Goal: Check status

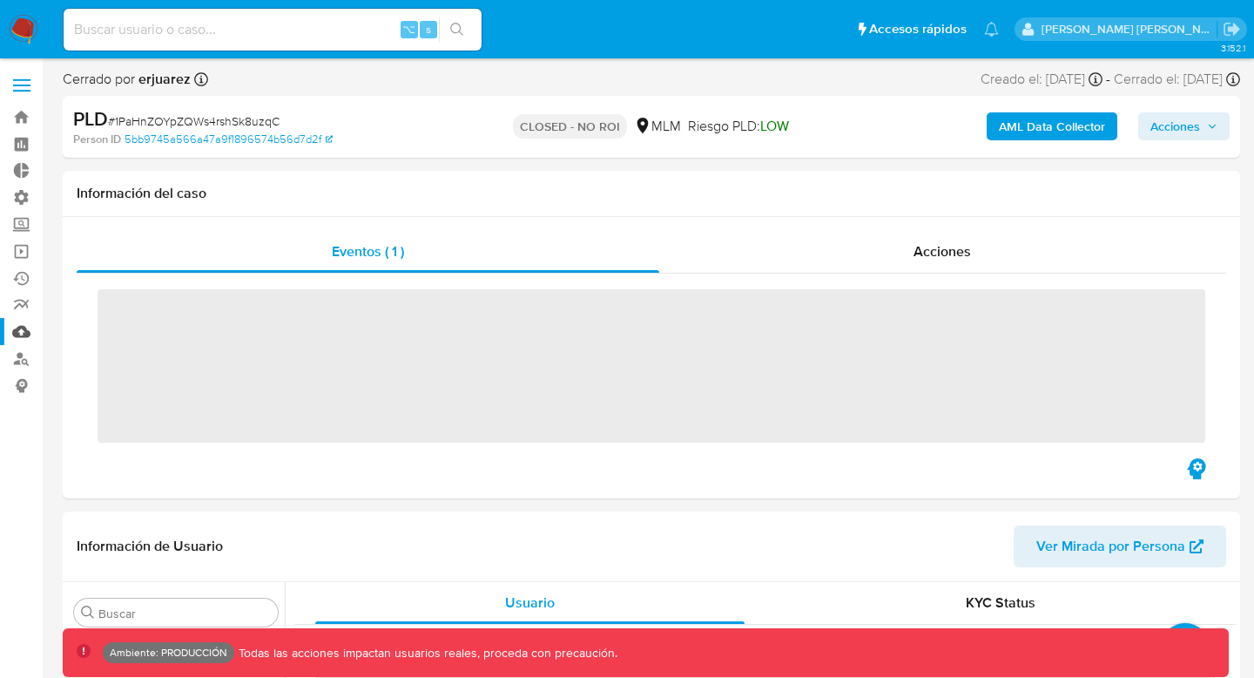
scroll to position [694, 0]
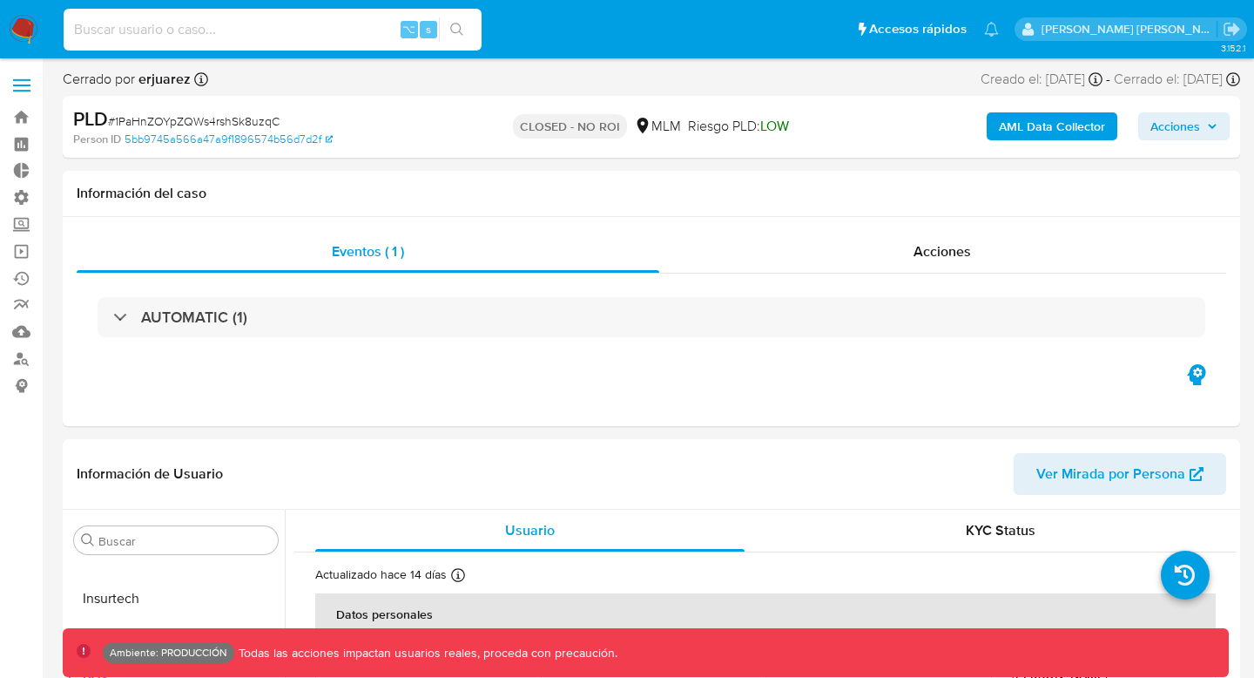
click at [163, 30] on input at bounding box center [273, 29] width 418 height 23
select select "10"
paste input "VrjeZa7T7TELRhPPiXz1XyYR"
type input "VrjeZa7T7TELRhPPiXz1XyYR"
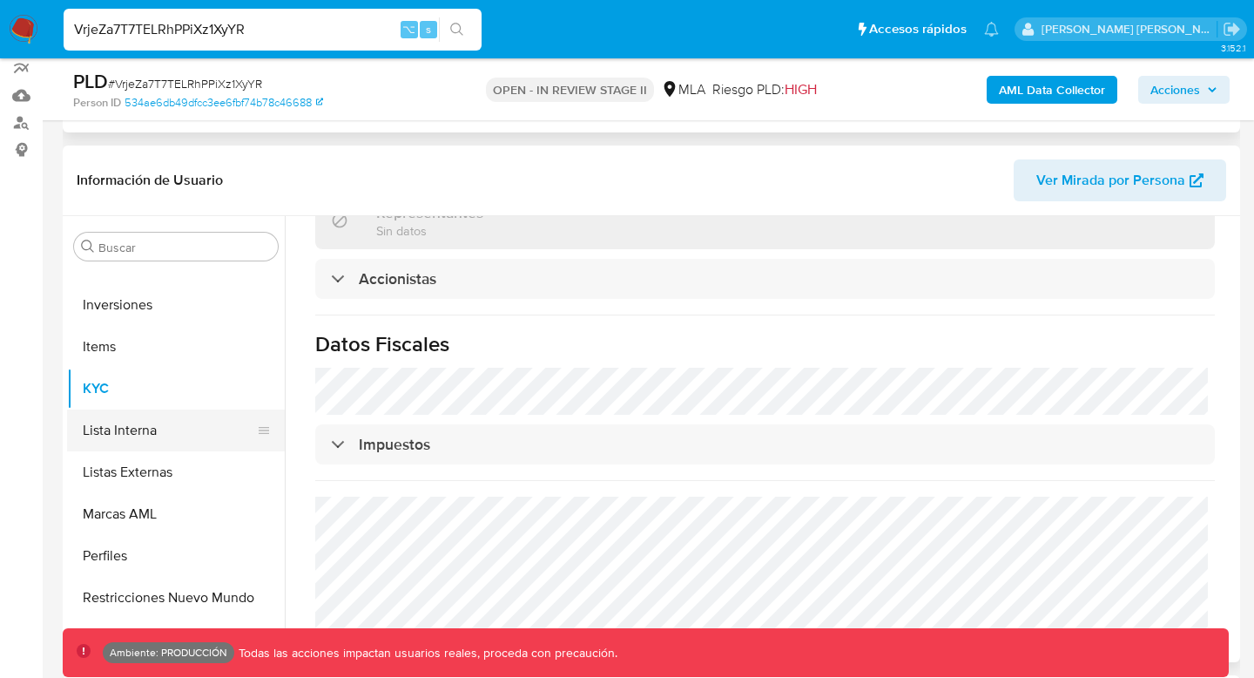
scroll to position [738, 0]
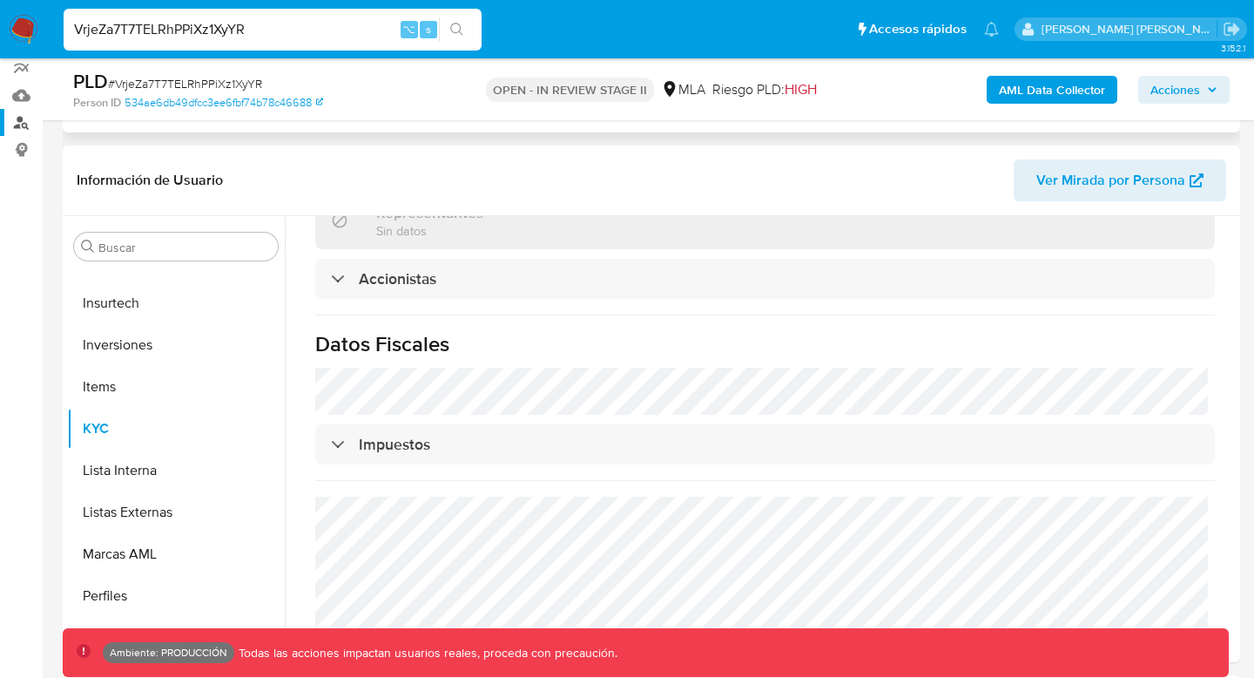
select select "10"
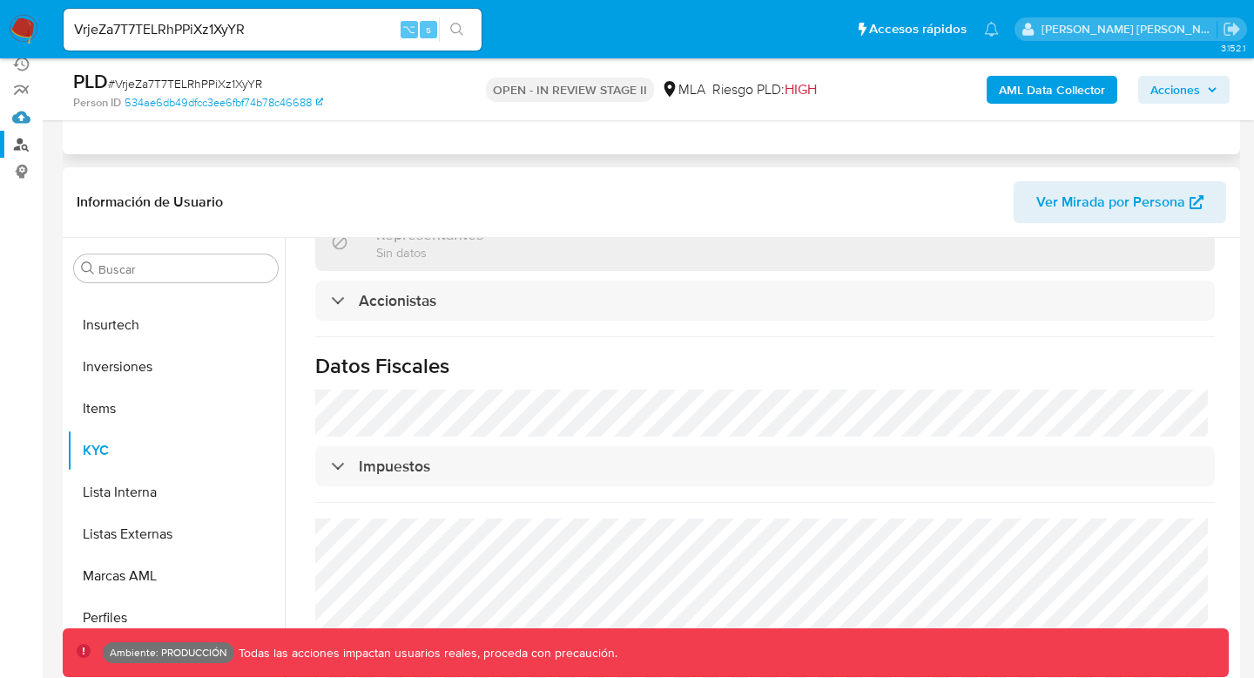
click at [28, 112] on link "Mulan" at bounding box center [103, 117] width 207 height 27
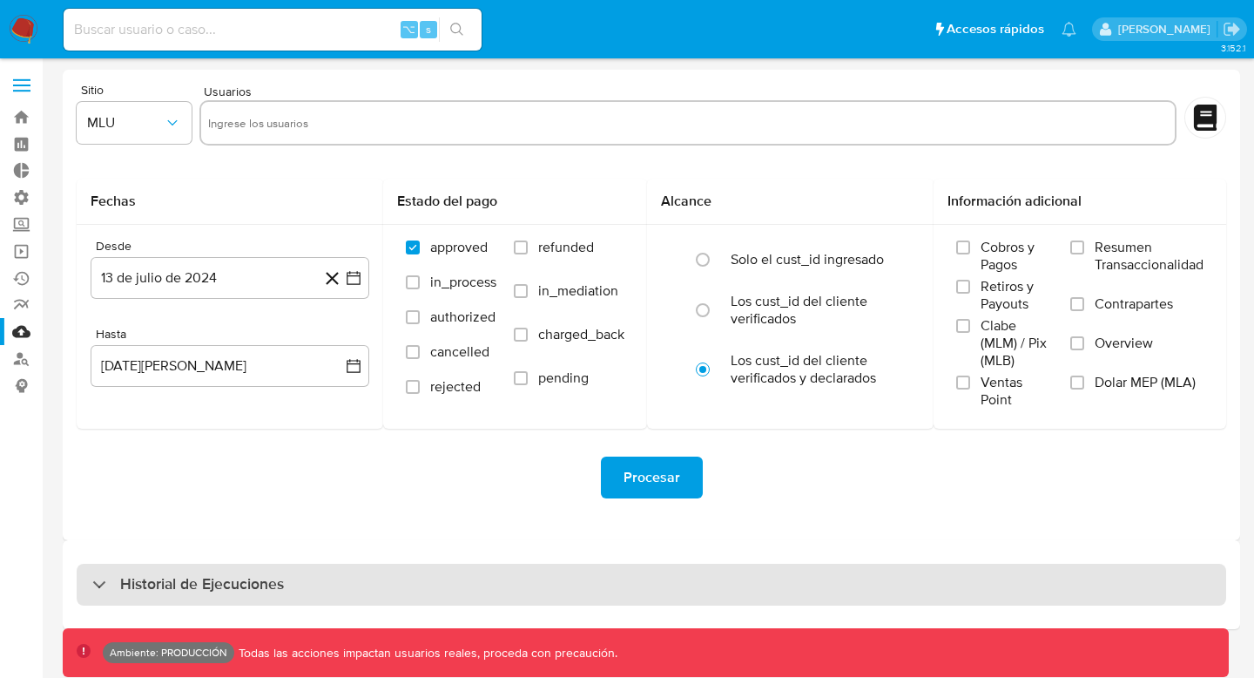
click at [100, 577] on div "Historial de Ejecuciones" at bounding box center [188, 584] width 192 height 21
select select "10"
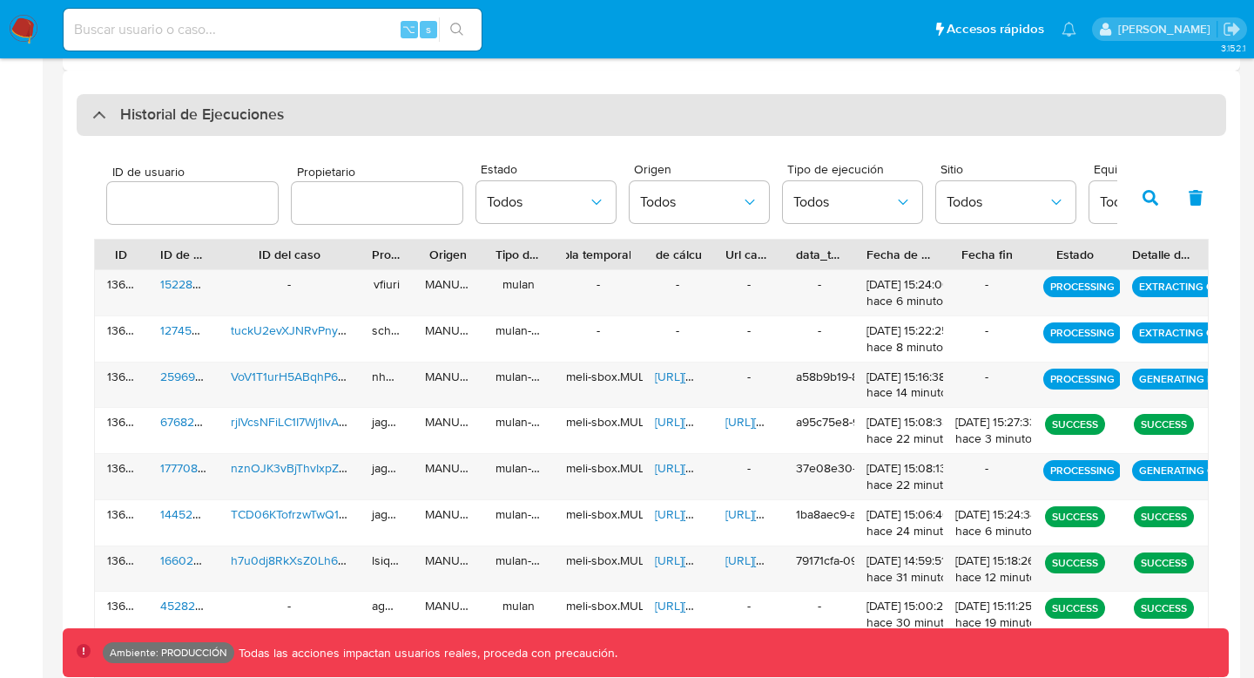
scroll to position [475, 0]
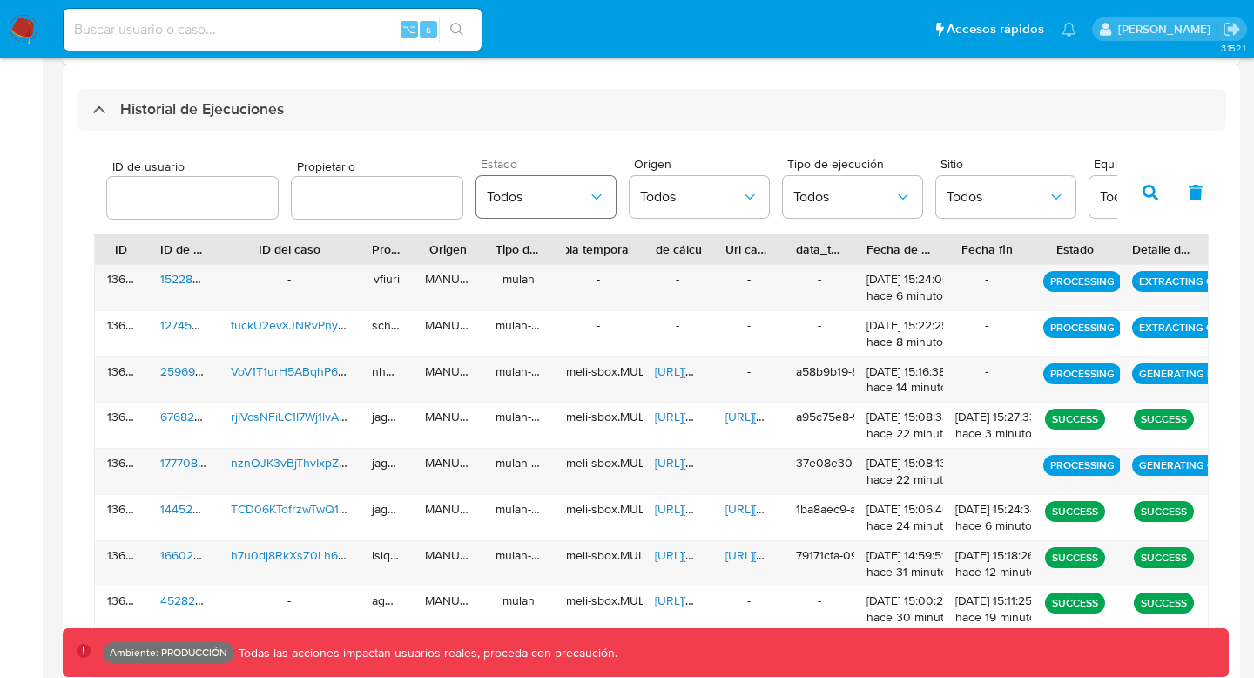
click at [548, 210] on button "Todos" at bounding box center [546, 197] width 139 height 42
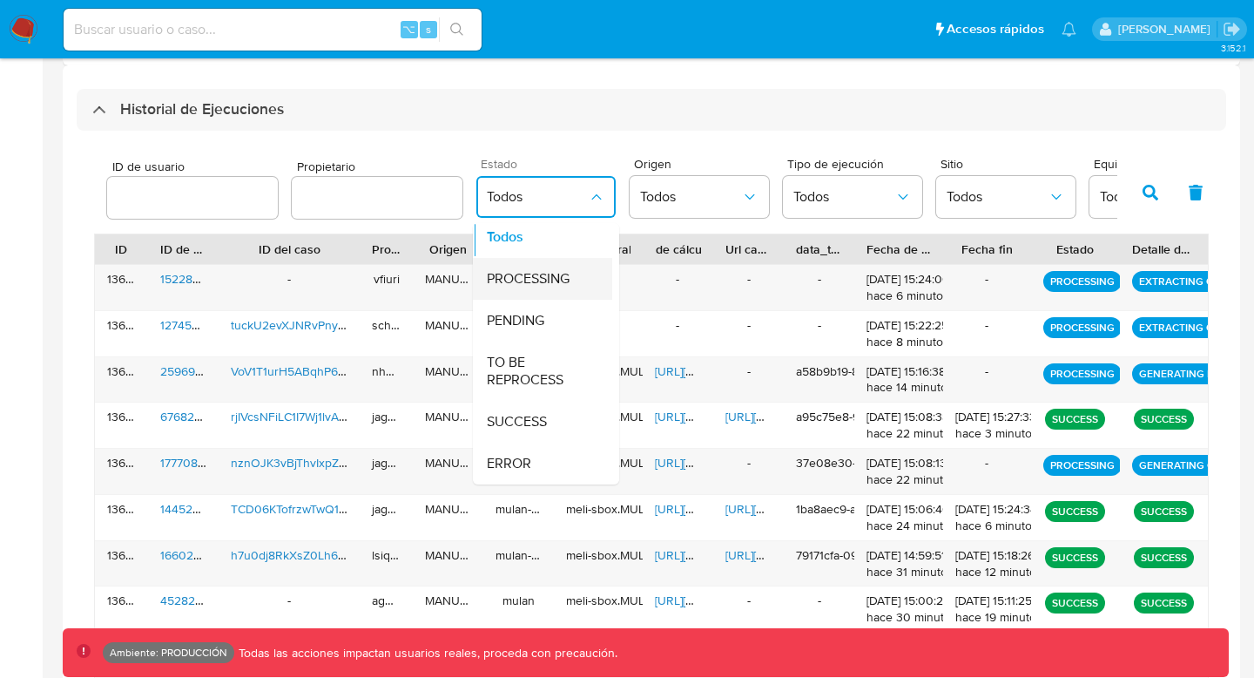
scroll to position [6, 0]
click at [552, 283] on span "PROCESSING" at bounding box center [528, 279] width 83 height 17
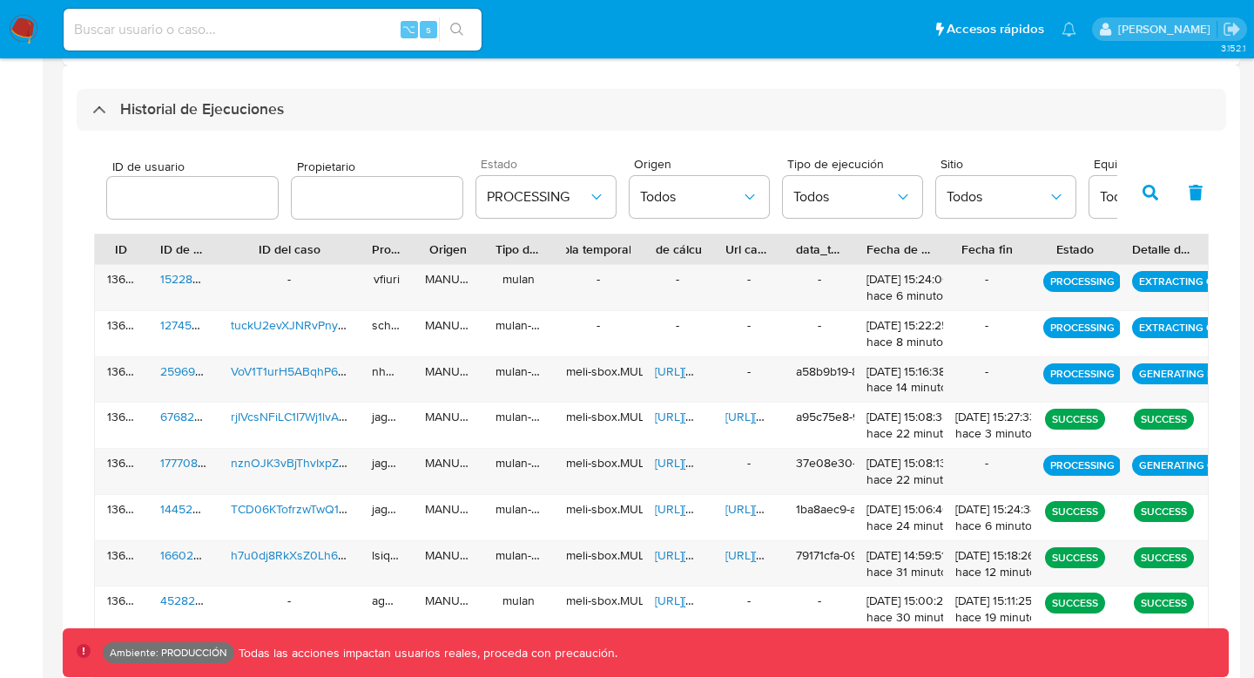
click at [692, 224] on div "Origen Todos" at bounding box center [699, 191] width 139 height 67
click at [1147, 193] on icon "button" at bounding box center [1151, 193] width 16 height 16
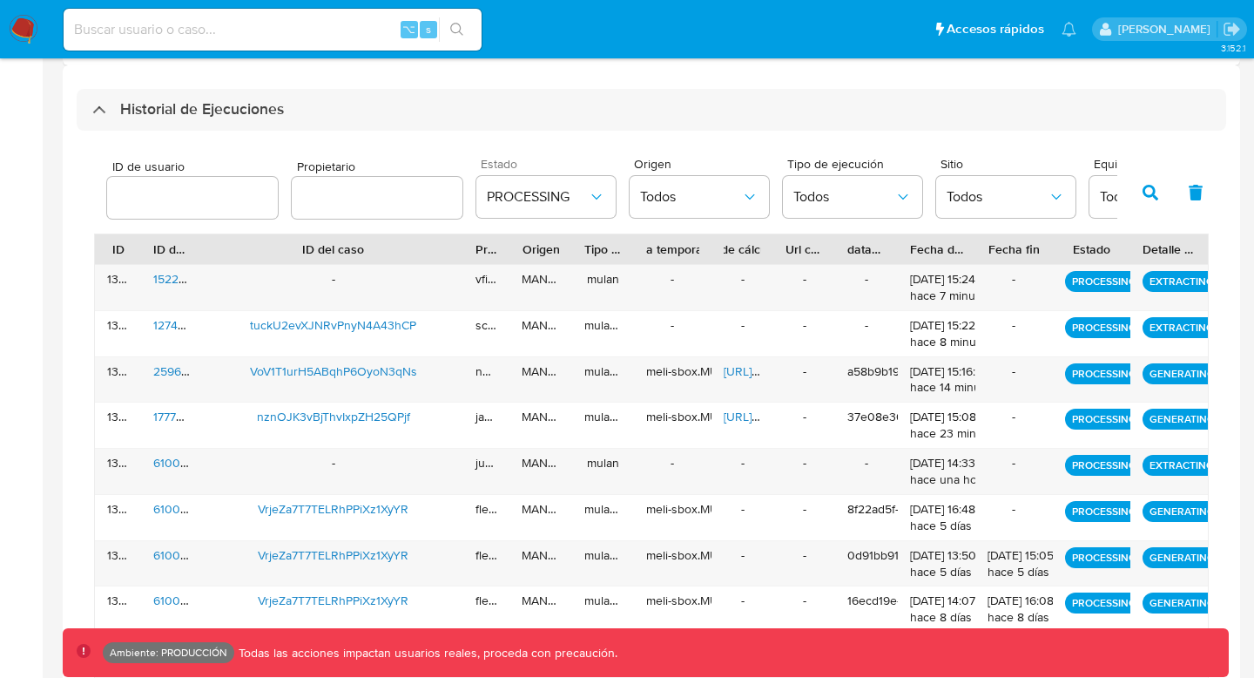
drag, startPoint x: 364, startPoint y: 258, endPoint x: 534, endPoint y: 260, distance: 169.9
click at [534, 261] on div "ID ID de usuario ID del caso Propietario Origen Tipo de ejecución Tabla tempora…" at bounding box center [651, 249] width 1113 height 30
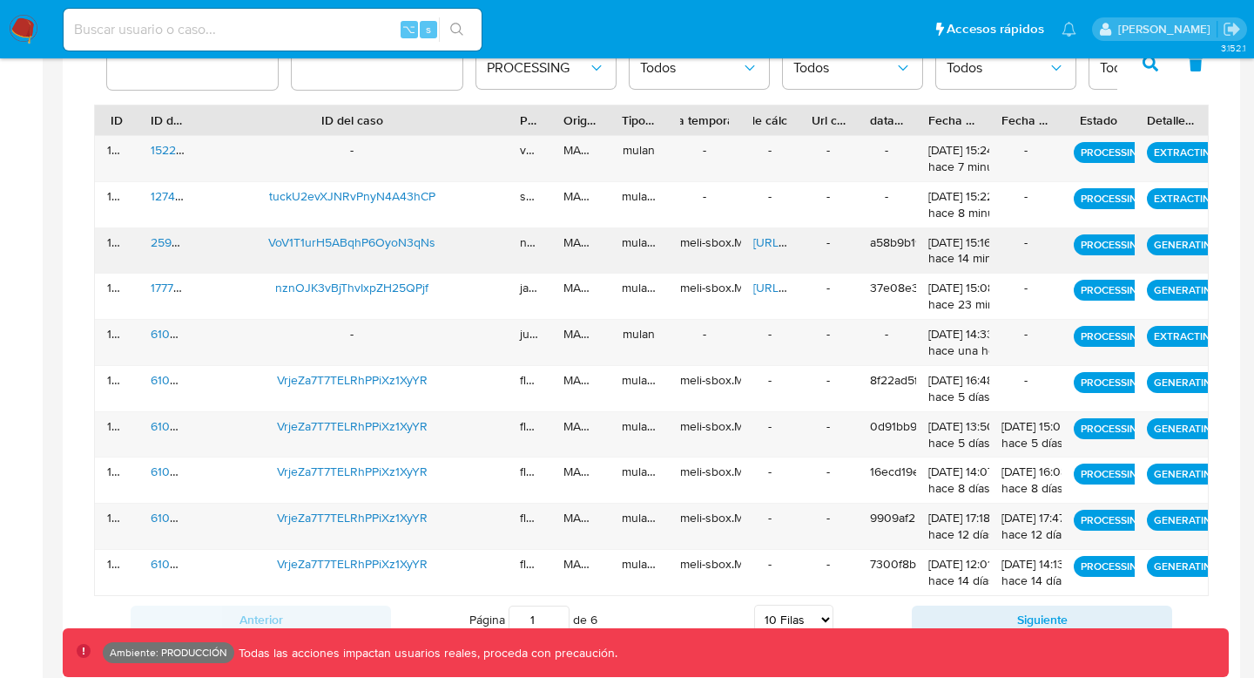
scroll to position [605, 0]
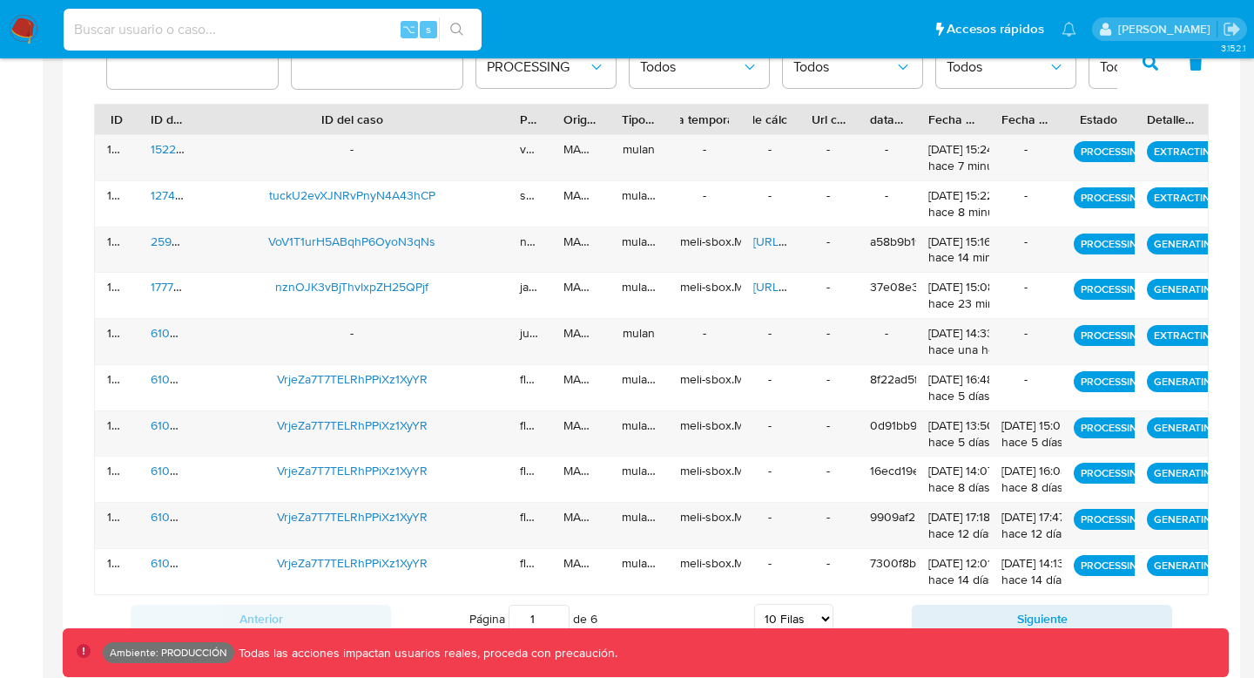
click at [268, 35] on input at bounding box center [273, 29] width 418 height 23
paste input "VrjeZa7T7TELRhPPiXz1XyYR"
type input "VrjeZa7T7TELRhPPiXz1XyYR"
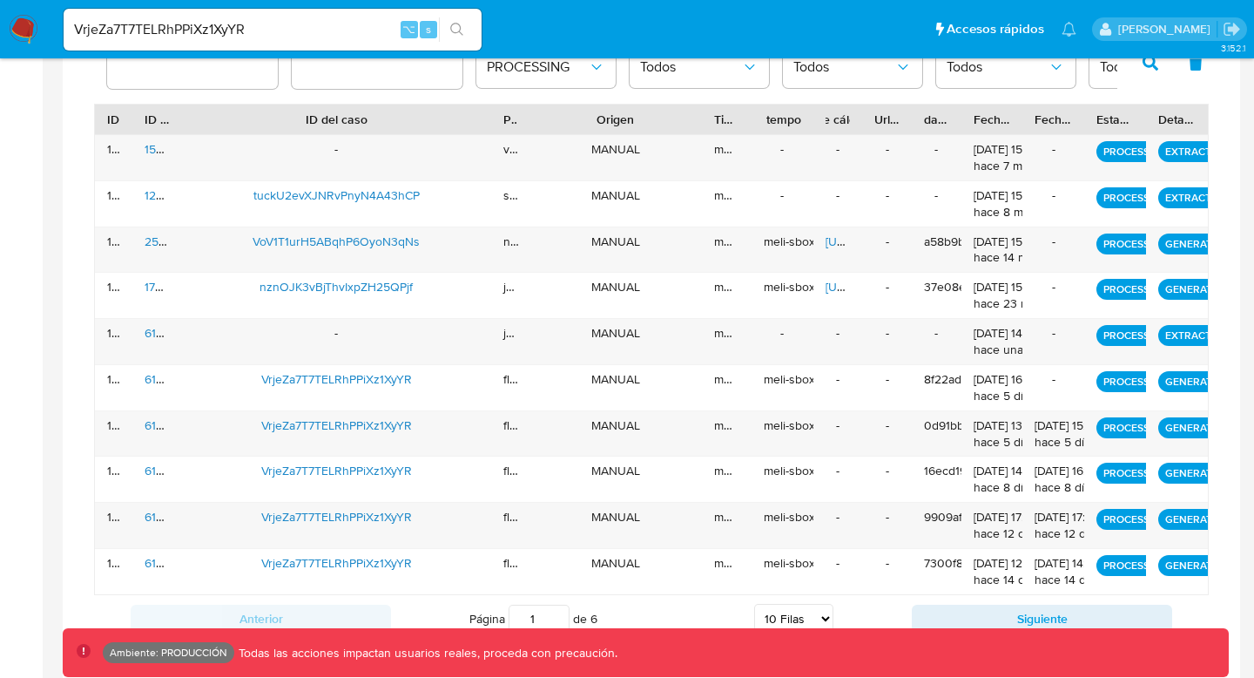
drag, startPoint x: 600, startPoint y: 124, endPoint x: 745, endPoint y: 119, distance: 144.7
click at [745, 120] on div "ID ID de usuario ID del caso Propietario Origen Tipo de ejecución Tabla tempora…" at bounding box center [651, 120] width 1113 height 30
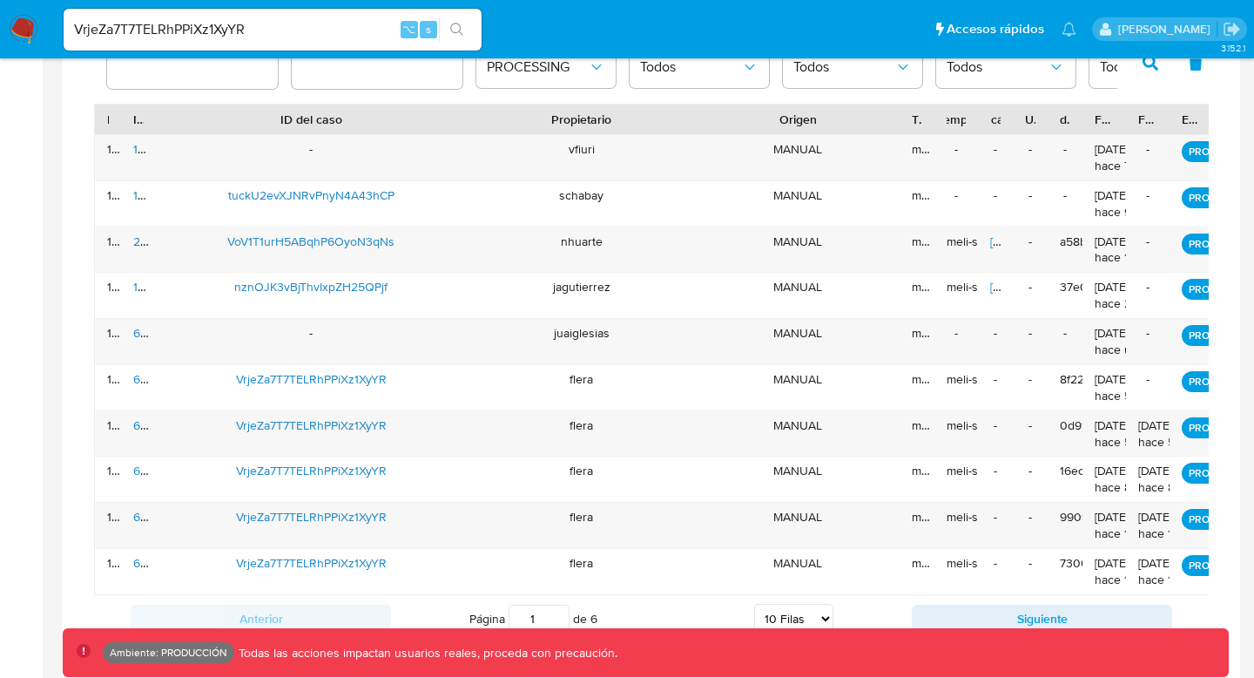
drag, startPoint x: 529, startPoint y: 123, endPoint x: 728, endPoint y: 107, distance: 200.1
click at [728, 110] on div "ID ID de usuario ID del caso Propietario Origen Tipo de ejecución Tabla tempora…" at bounding box center [675, 120] width 1160 height 30
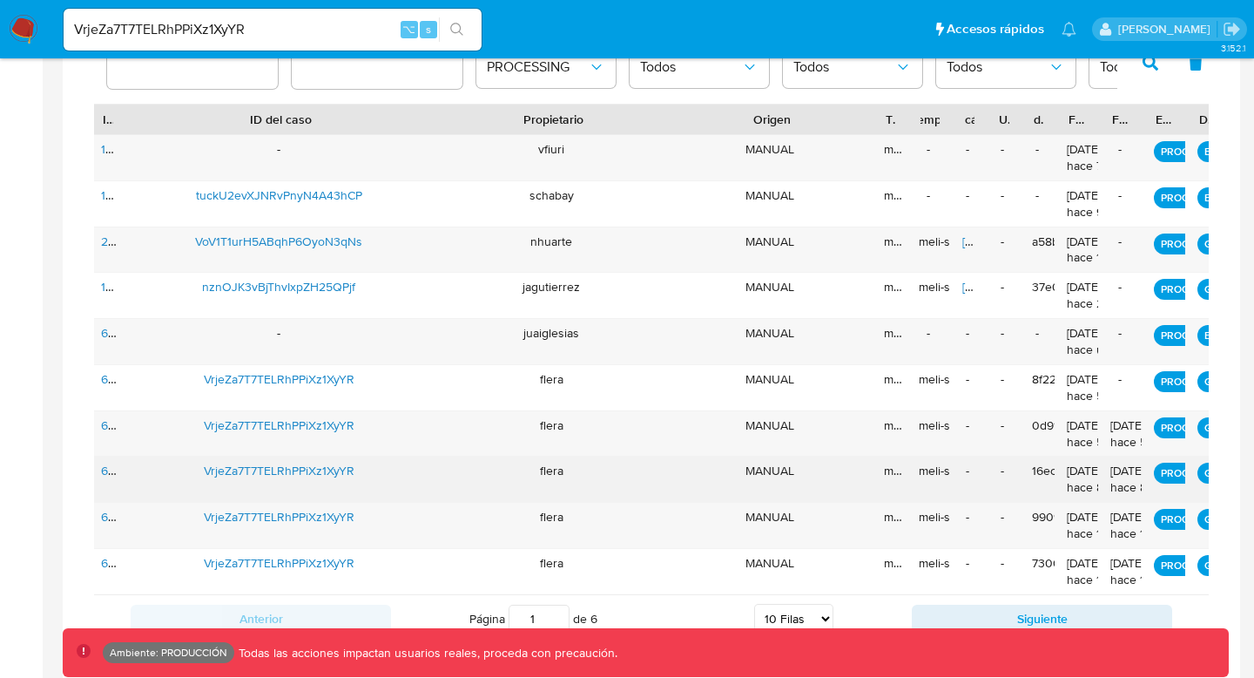
scroll to position [0, 52]
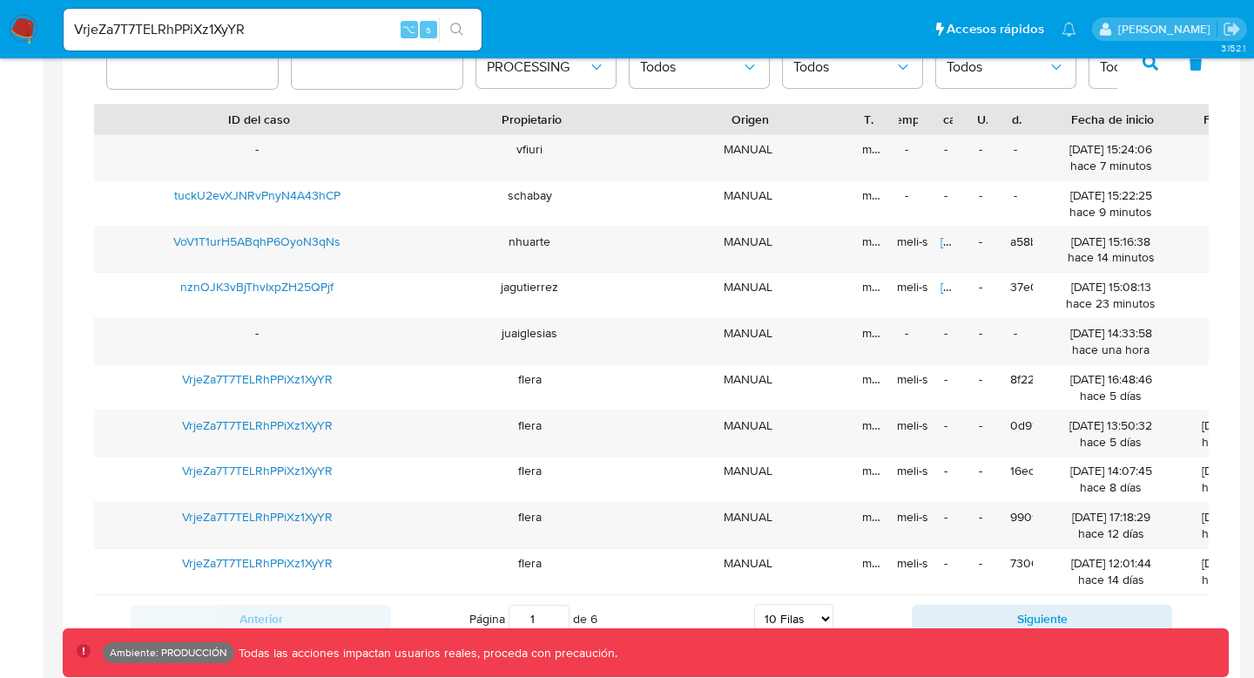
drag, startPoint x: 1071, startPoint y: 131, endPoint x: 1195, endPoint y: 114, distance: 125.7
click at [1195, 115] on div at bounding box center [1191, 120] width 31 height 30
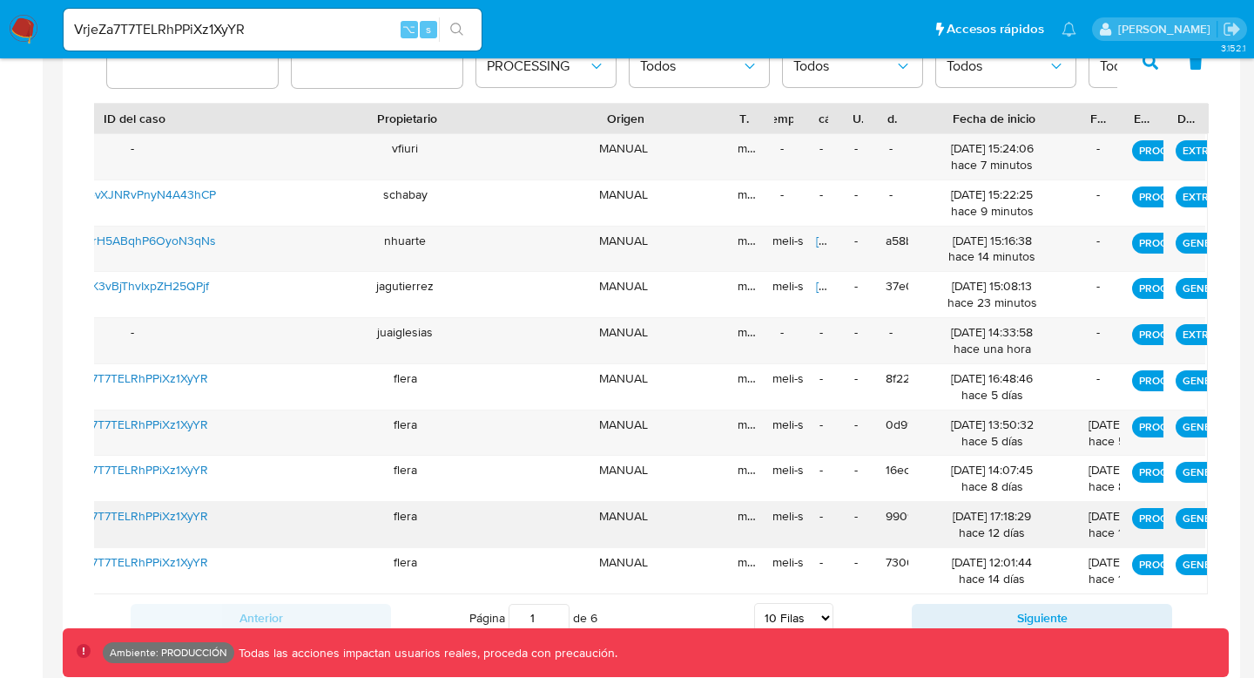
scroll to position [621, 0]
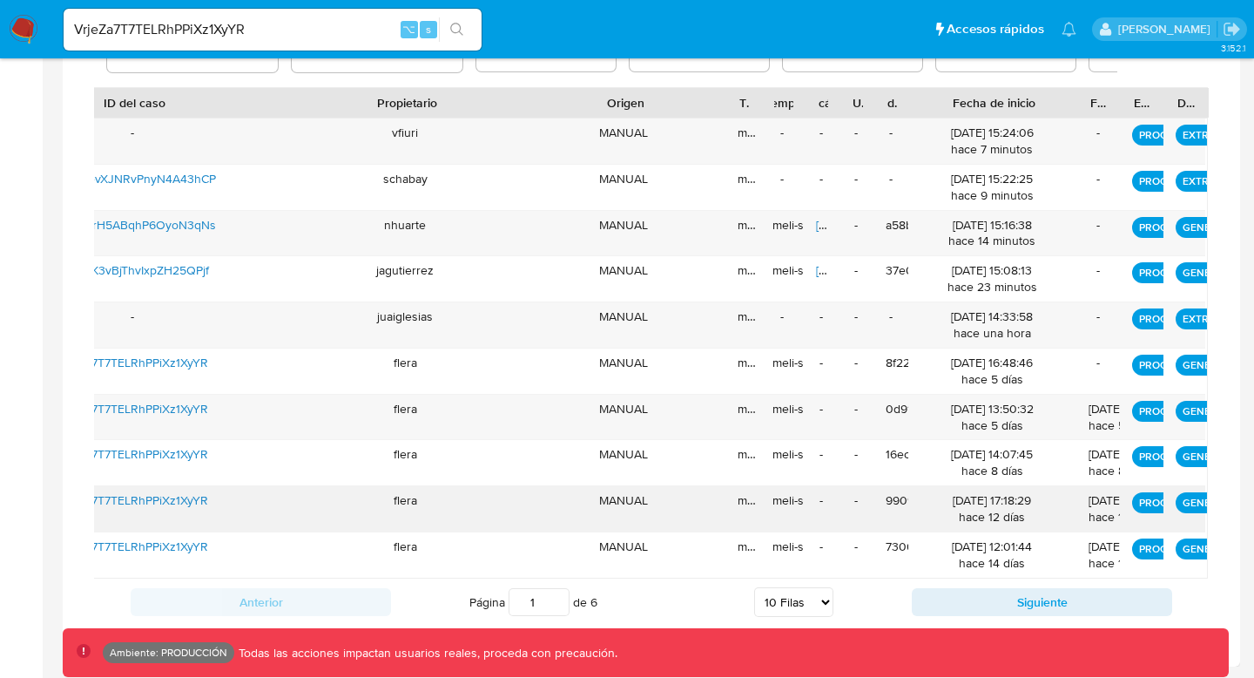
drag, startPoint x: 1029, startPoint y: 523, endPoint x: 917, endPoint y: 519, distance: 111.6
click at [917, 519] on div "01/08/2025 17:18:29 hace 12 días" at bounding box center [993, 508] width 168 height 45
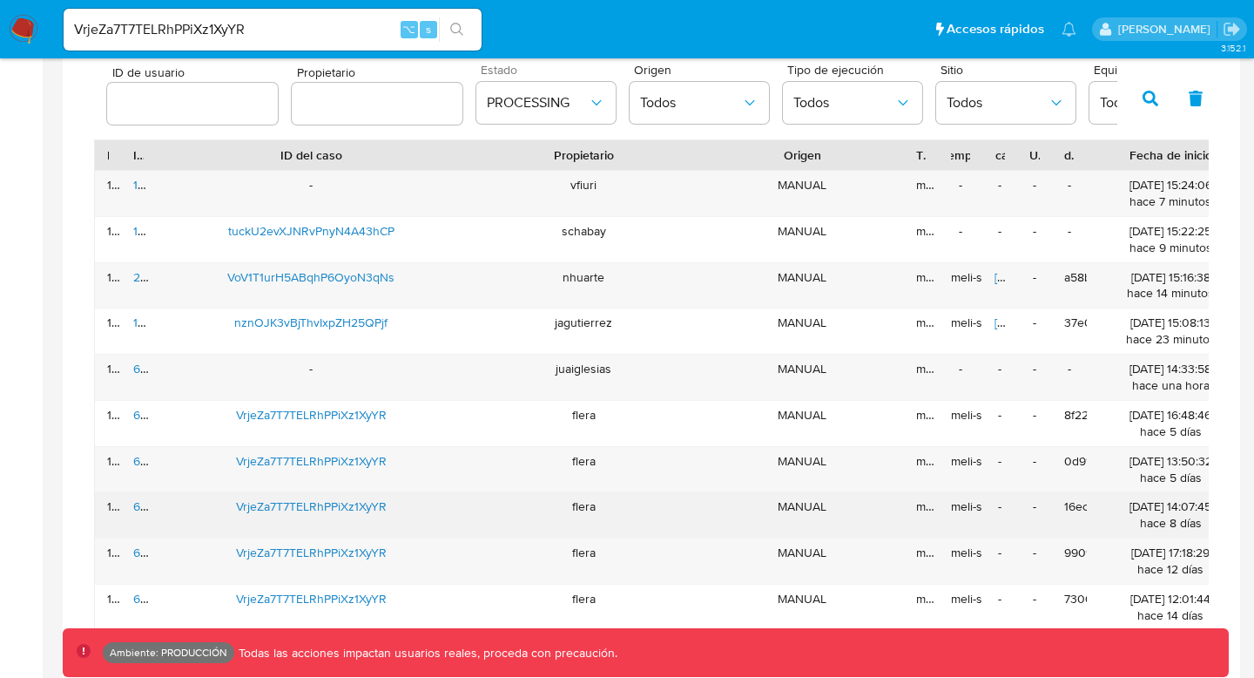
scroll to position [0, 2]
